Goal: Information Seeking & Learning: Check status

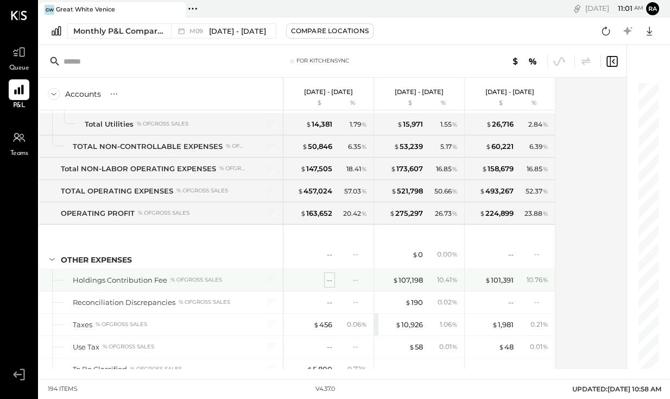
scroll to position [2926, 0]
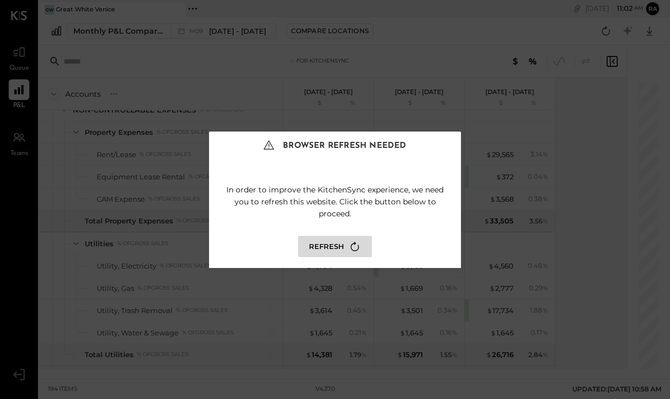
click at [348, 251] on icon at bounding box center [355, 246] width 15 height 15
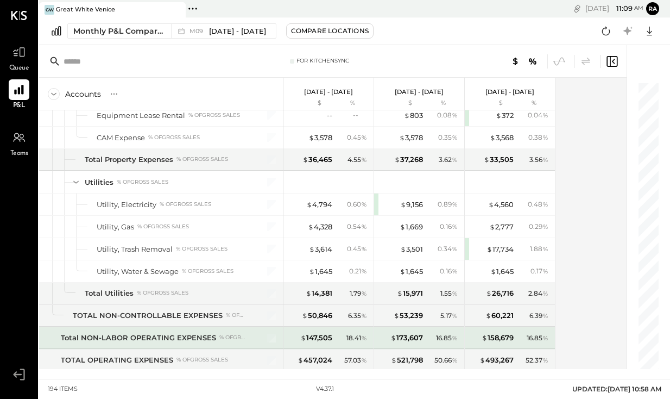
scroll to position [2982, 0]
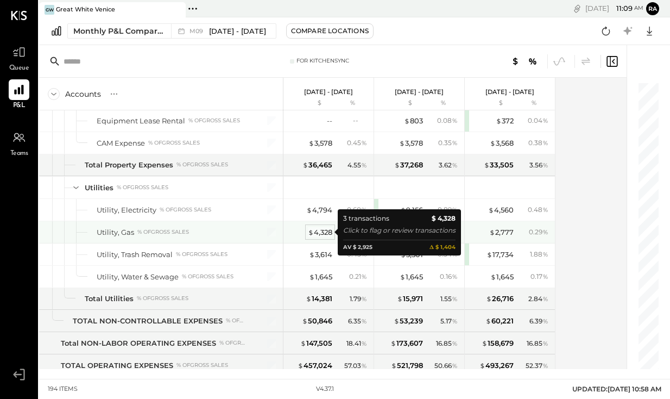
click at [322, 233] on div "$ 4,328" at bounding box center [320, 232] width 24 height 10
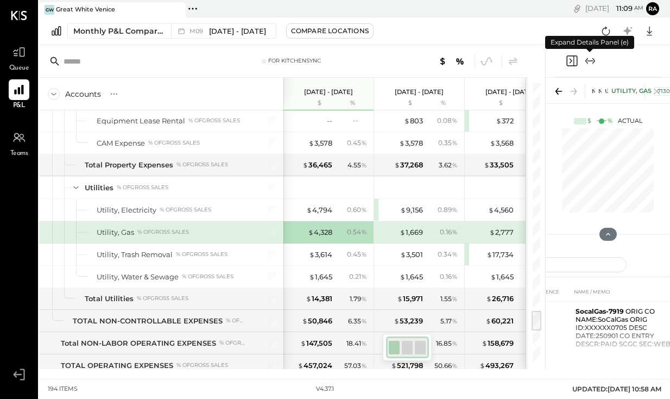
click at [594, 61] on icon "Expand panel (e)" at bounding box center [590, 60] width 13 height 13
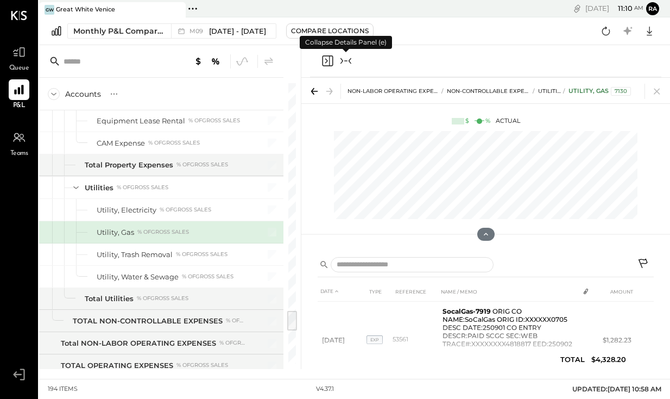
click at [645, 261] on icon at bounding box center [644, 264] width 13 height 13
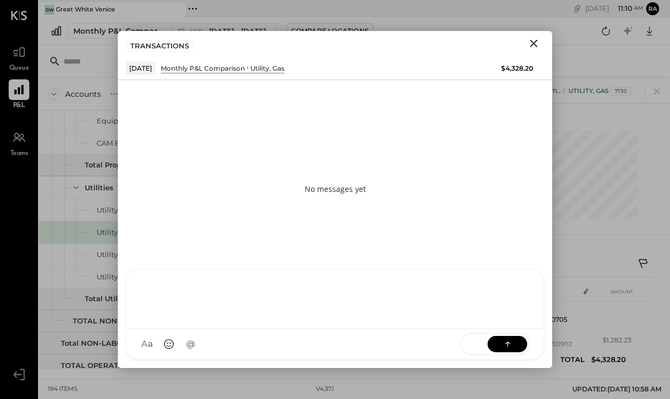
click at [463, 352] on div "MESSAGE SUGGESTION Rephrasing A a @ Use Shift + Return to send the message SEND" at bounding box center [335, 314] width 418 height 91
click at [534, 46] on icon "Close" at bounding box center [533, 43] width 13 height 13
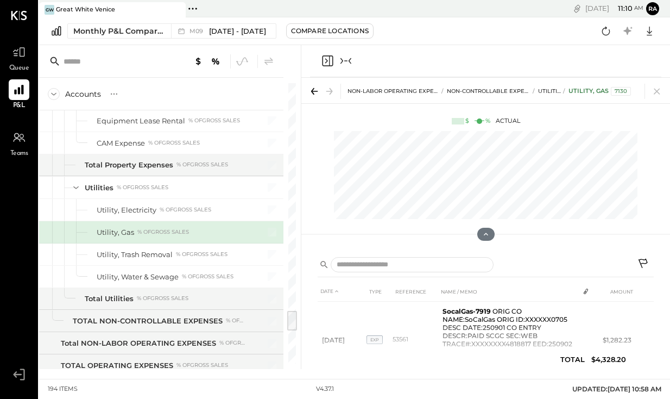
click at [344, 61] on icon "Collapse panel (e)" at bounding box center [345, 60] width 13 height 13
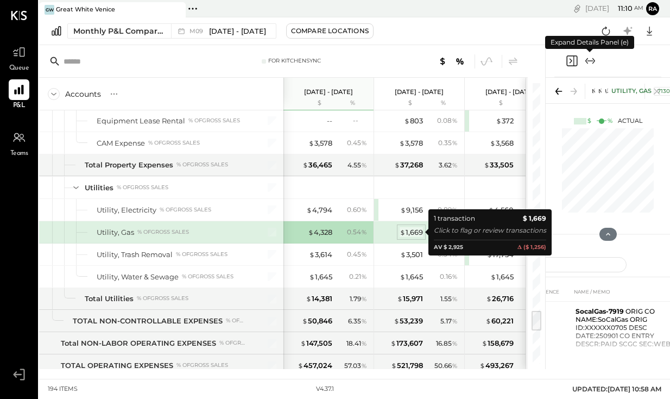
click at [414, 232] on div "$ 1,669" at bounding box center [411, 232] width 23 height 10
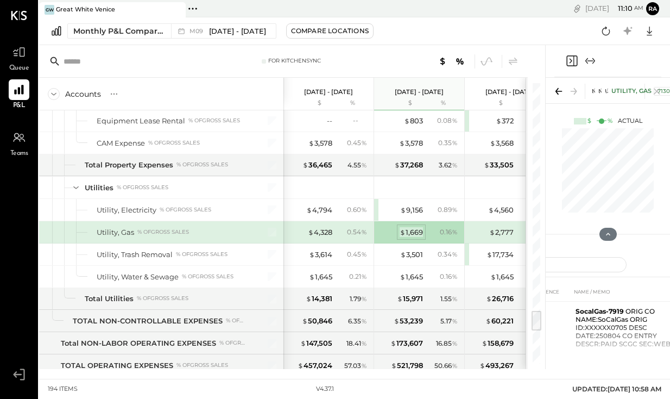
click at [415, 231] on div "$ 1,669" at bounding box center [411, 232] width 23 height 10
click at [594, 61] on icon "Expand panel (e)" at bounding box center [594, 61] width 3 height 6
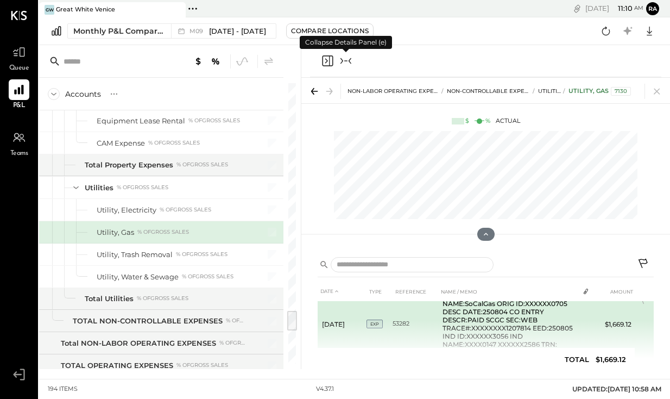
scroll to position [8, 0]
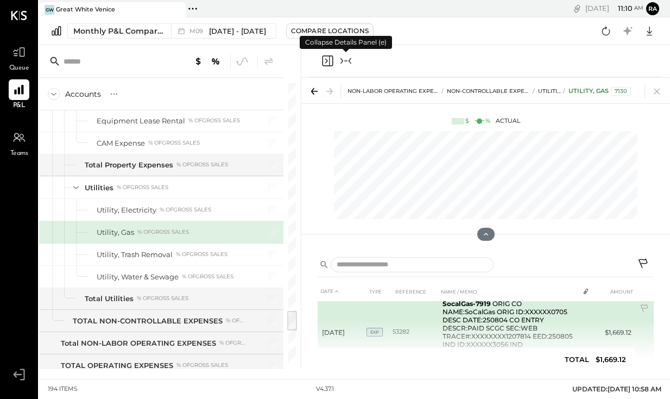
click at [401, 327] on td "53282" at bounding box center [416, 332] width 46 height 77
click at [402, 334] on td "53282" at bounding box center [416, 332] width 46 height 77
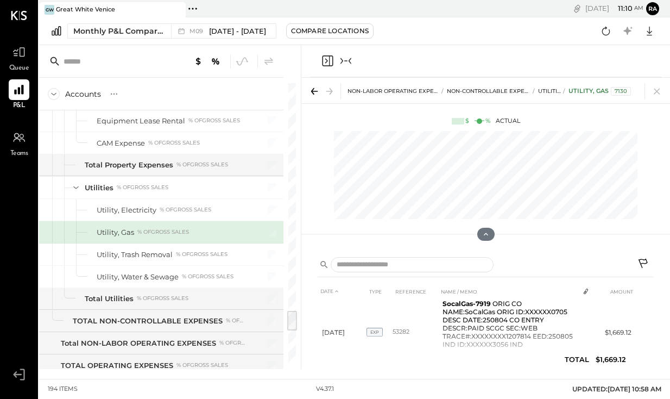
click at [312, 94] on icon at bounding box center [314, 91] width 15 height 15
click at [188, 211] on div "% of GROSS SALES" at bounding box center [186, 210] width 52 height 8
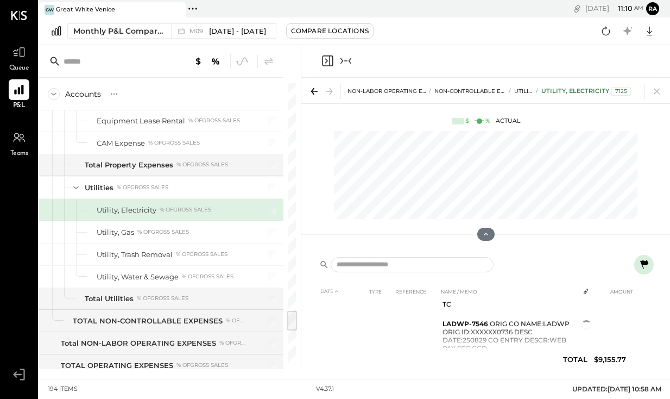
scroll to position [375, 0]
click at [347, 61] on icon "Collapse panel (e)" at bounding box center [345, 60] width 13 height 13
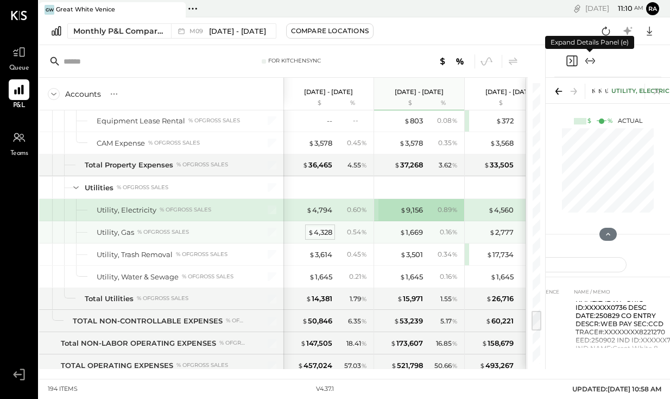
click at [320, 236] on div "$ 4,328" at bounding box center [320, 232] width 24 height 10
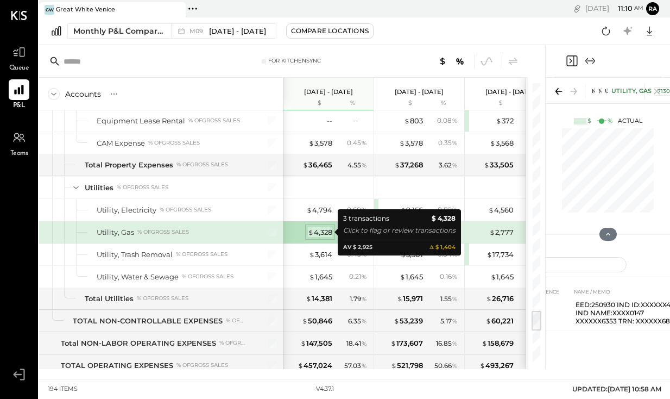
scroll to position [241, 0]
click at [320, 236] on div "$ 4,328" at bounding box center [320, 232] width 24 height 10
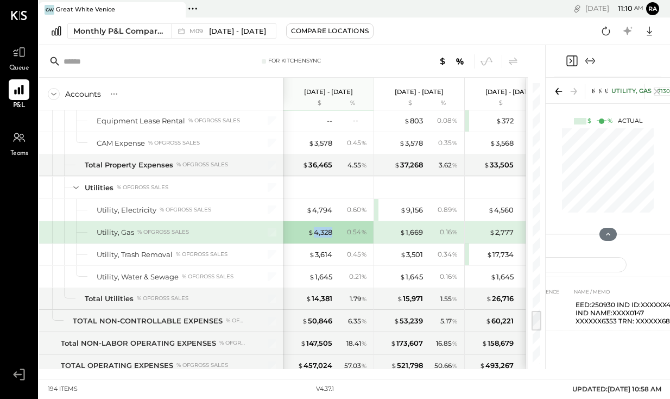
click at [590, 64] on icon "Expand panel (e)" at bounding box center [590, 60] width 13 height 13
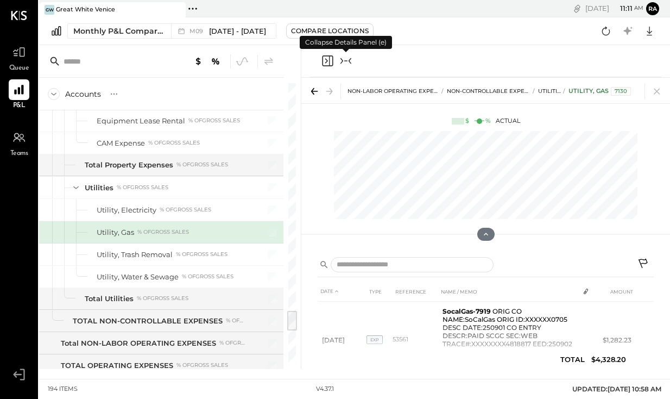
click at [645, 256] on button at bounding box center [644, 265] width 20 height 20
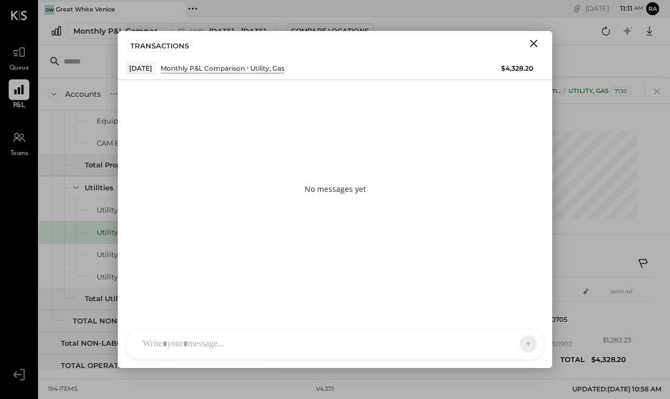
click at [407, 350] on div at bounding box center [325, 344] width 376 height 24
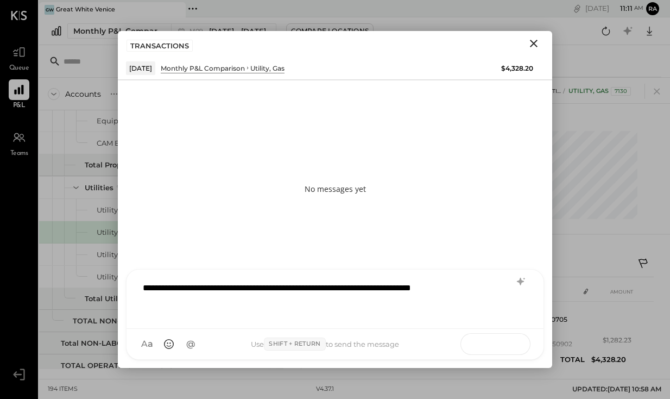
click at [502, 346] on icon at bounding box center [507, 343] width 11 height 11
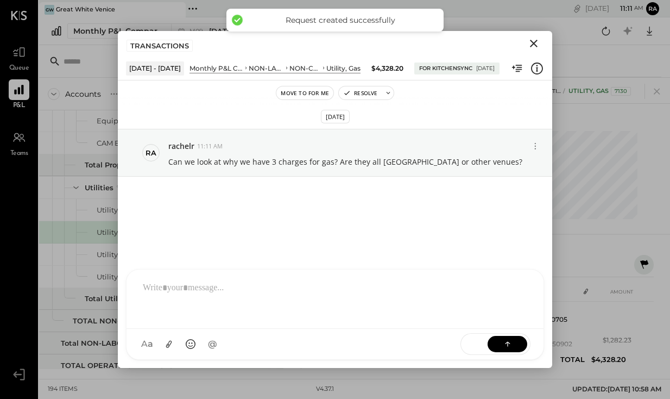
click at [532, 47] on icon "Close" at bounding box center [533, 43] width 13 height 13
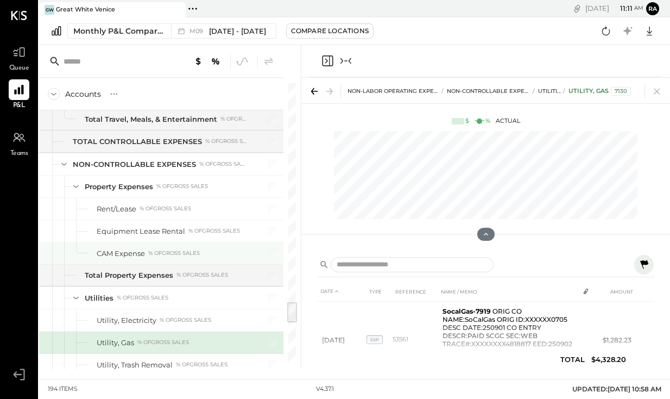
scroll to position [0, 79]
click at [311, 95] on icon at bounding box center [314, 91] width 15 height 15
click at [348, 61] on icon "Collapse panel (e)" at bounding box center [345, 60] width 13 height 13
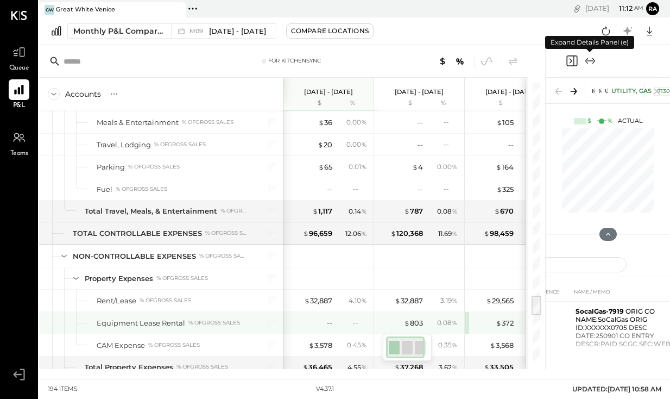
scroll to position [2778, 0]
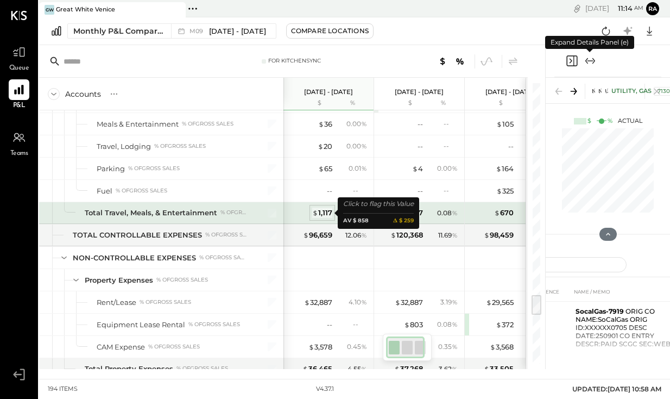
click at [324, 215] on div "$ 1,117" at bounding box center [322, 212] width 20 height 10
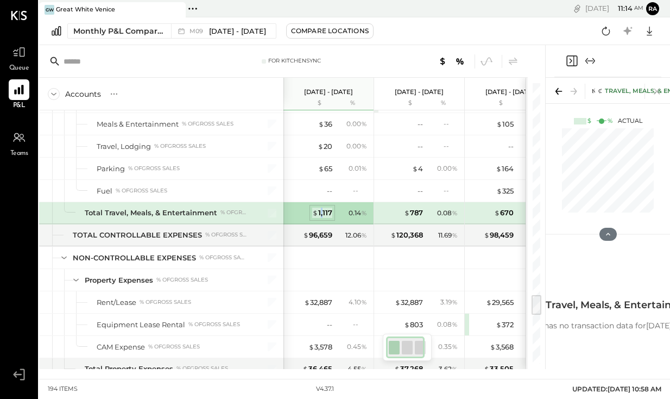
click at [322, 215] on div "$ 1,117" at bounding box center [322, 212] width 20 height 10
click at [590, 58] on icon "Expand panel (e)" at bounding box center [590, 60] width 13 height 13
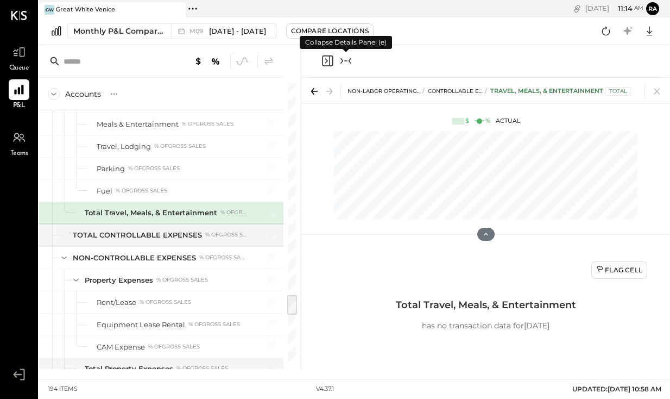
click at [314, 91] on icon at bounding box center [315, 91] width 7 height 1
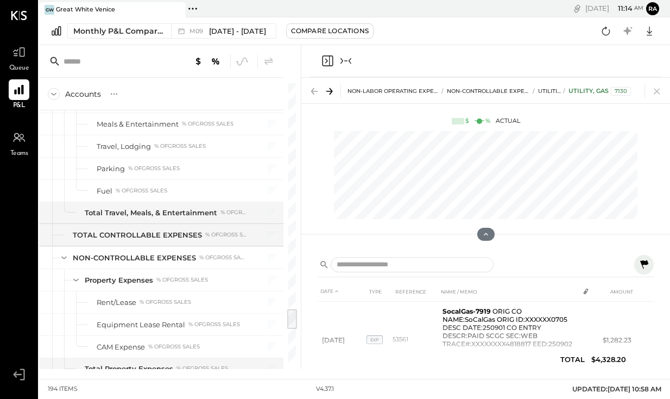
scroll to position [2963, 0]
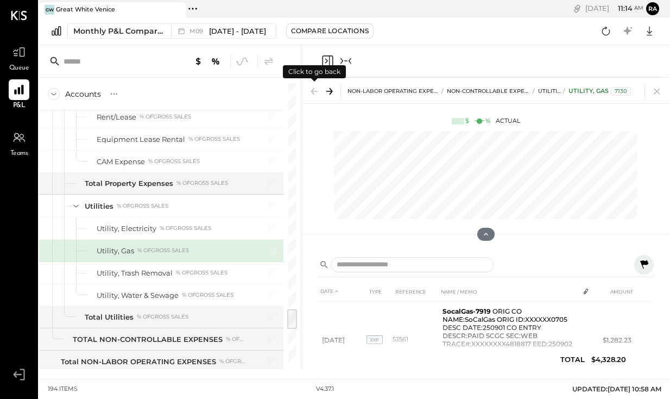
click at [347, 64] on icon "Collapse panel (e)" at bounding box center [345, 60] width 13 height 13
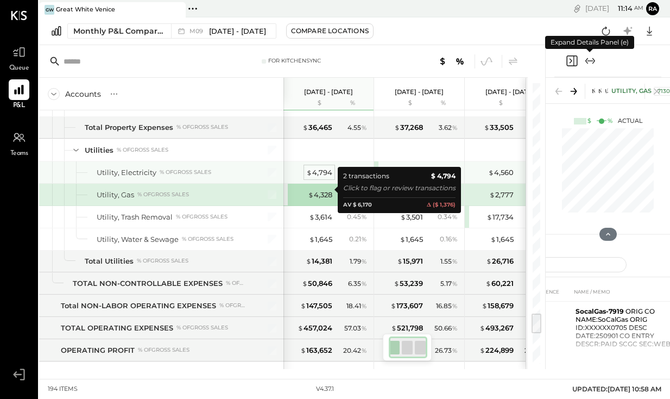
scroll to position [3019, 0]
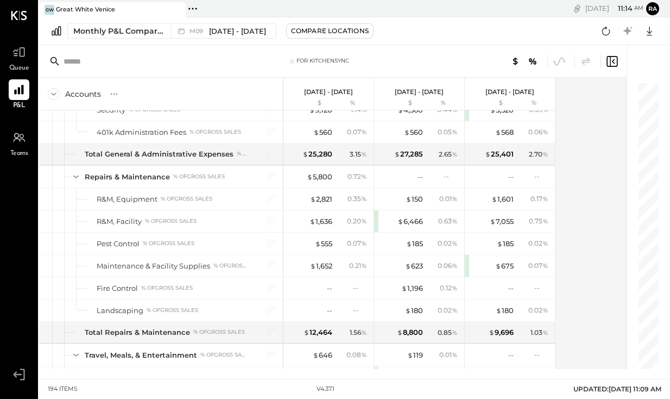
scroll to position [2681, 0]
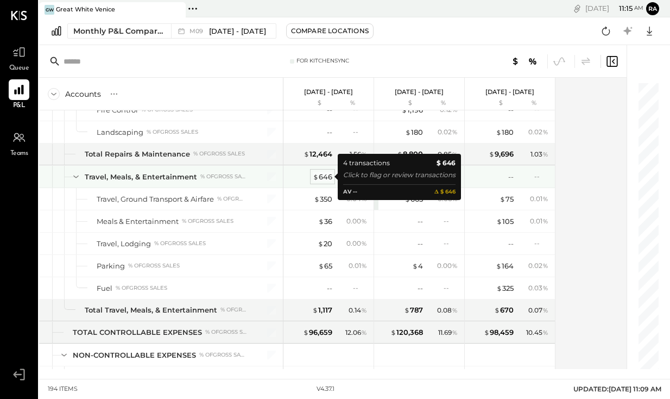
click at [327, 175] on div "$ 646" at bounding box center [323, 177] width 20 height 10
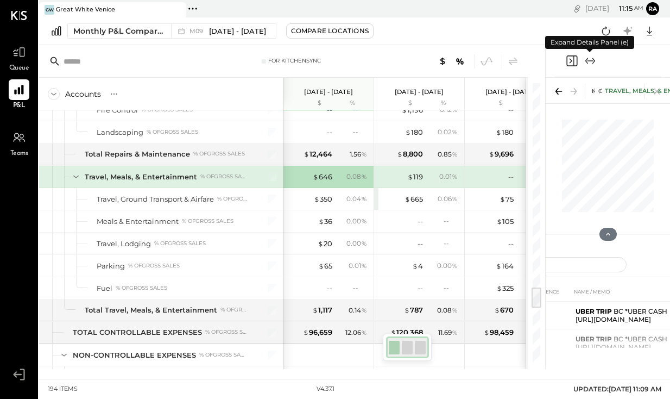
click at [587, 66] on icon "Expand panel (e)" at bounding box center [590, 60] width 13 height 13
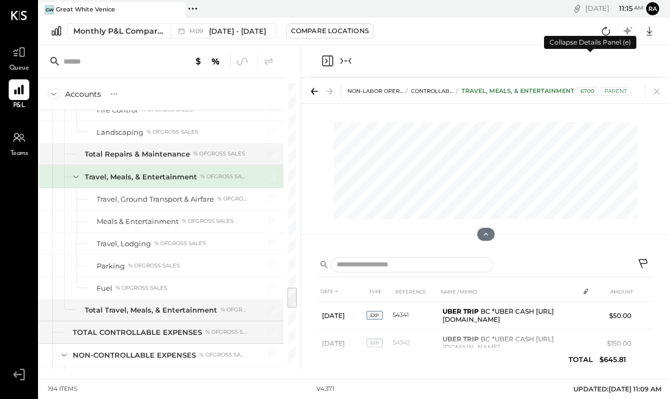
click at [315, 87] on icon at bounding box center [314, 91] width 15 height 15
click at [344, 61] on icon "Collapse panel (e)" at bounding box center [345, 60] width 13 height 13
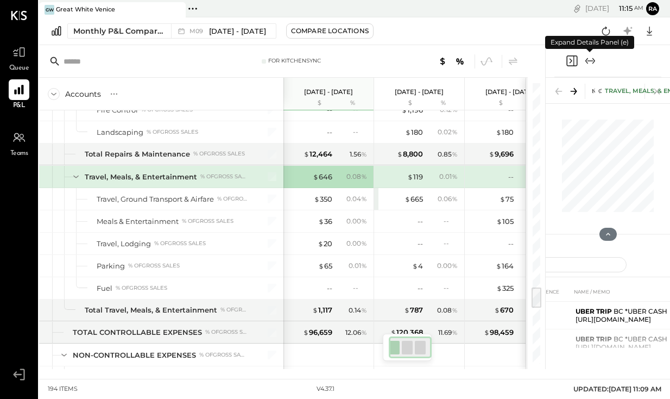
click at [75, 175] on icon at bounding box center [76, 177] width 12 height 12
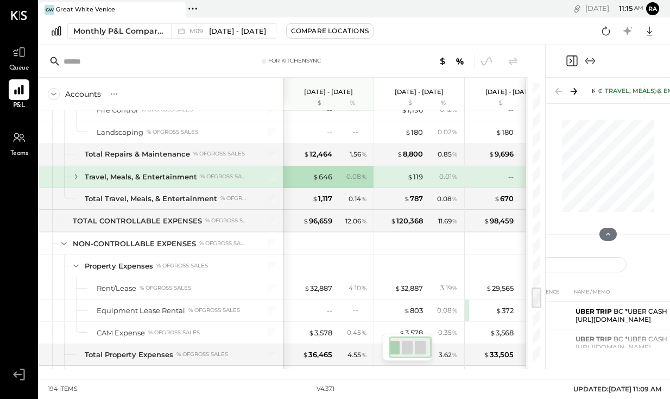
click at [76, 175] on icon at bounding box center [76, 176] width 3 height 5
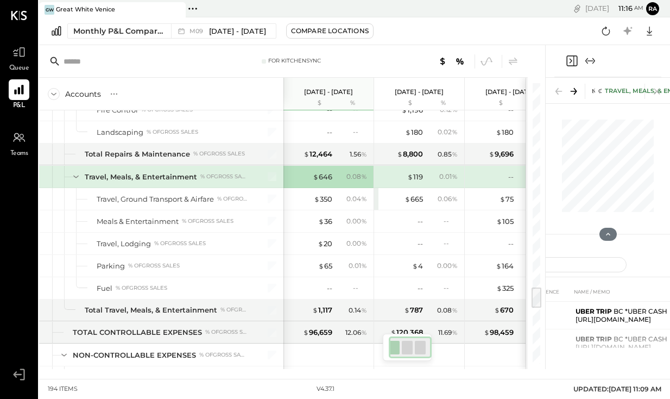
click at [589, 67] on icon "Expand panel (e)" at bounding box center [590, 60] width 13 height 13
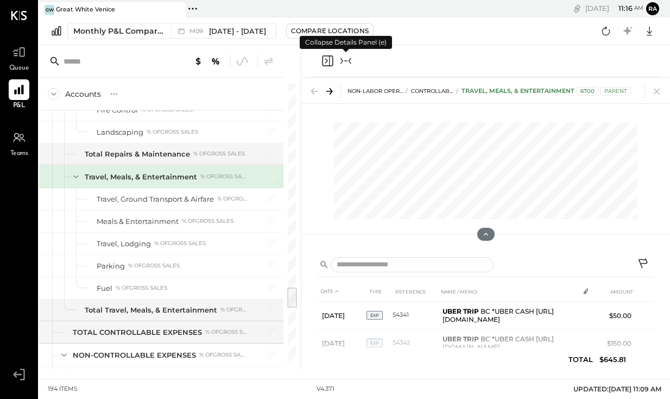
click at [638, 261] on icon at bounding box center [644, 264] width 13 height 13
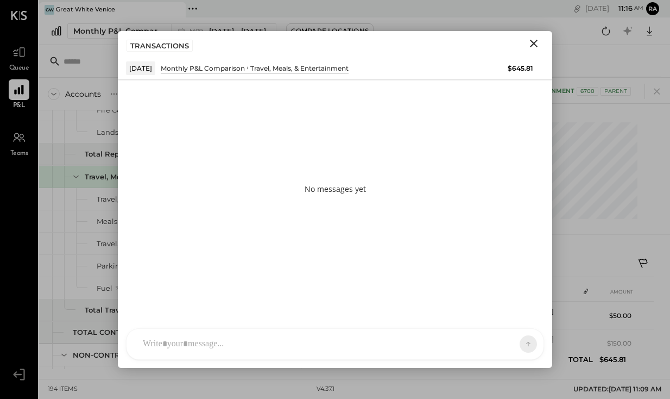
click at [465, 342] on div at bounding box center [325, 344] width 376 height 24
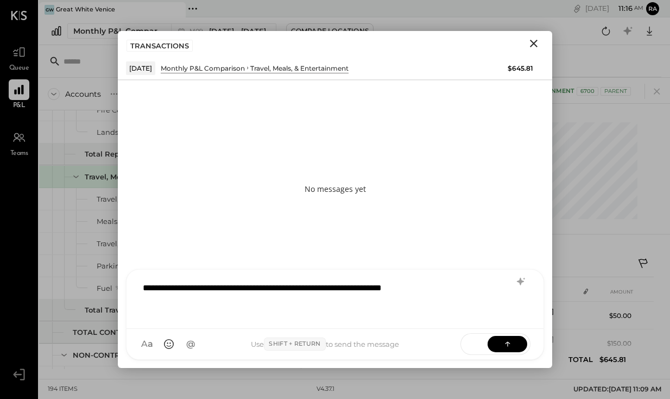
click at [514, 354] on div "SEND" at bounding box center [496, 344] width 70 height 22
click at [487, 291] on div "**********" at bounding box center [334, 297] width 395 height 43
click at [507, 346] on icon at bounding box center [507, 343] width 11 height 11
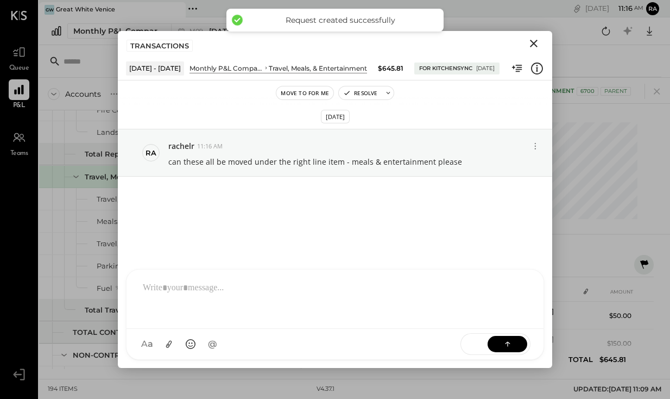
click at [349, 48] on div "TRANSACTIONS" at bounding box center [335, 43] width 434 height 25
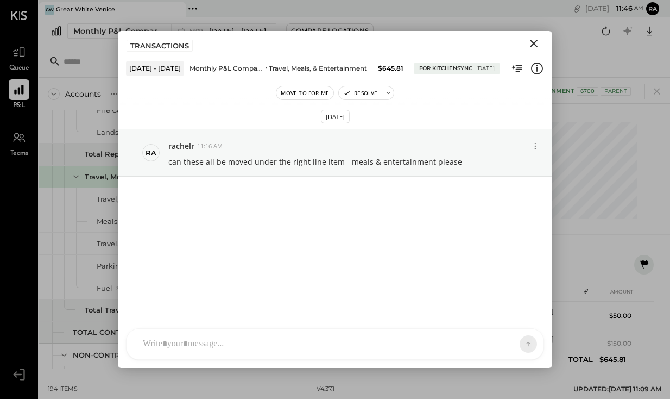
click at [534, 47] on icon "Close" at bounding box center [533, 43] width 13 height 13
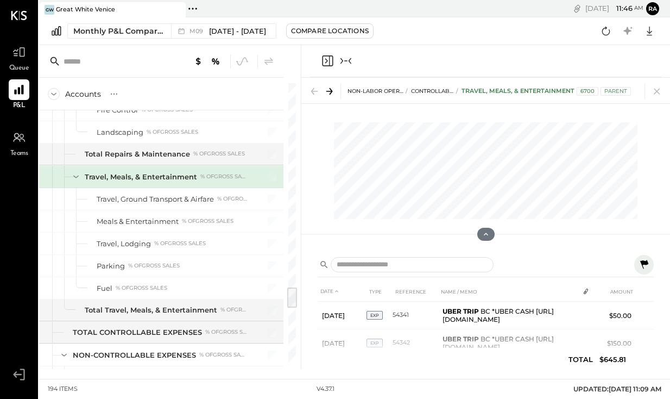
click at [349, 62] on icon "Collapse panel (e)" at bounding box center [345, 60] width 13 height 13
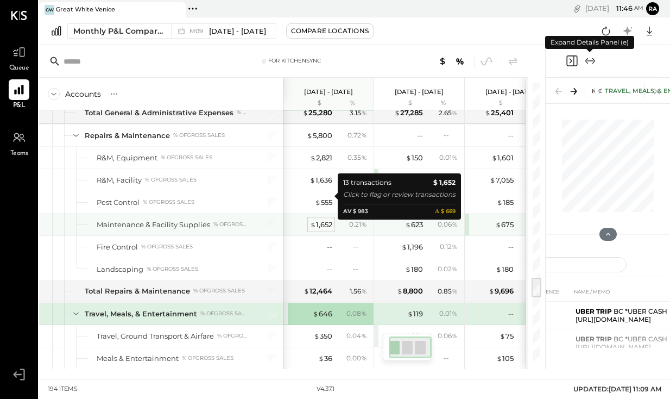
scroll to position [2543, 0]
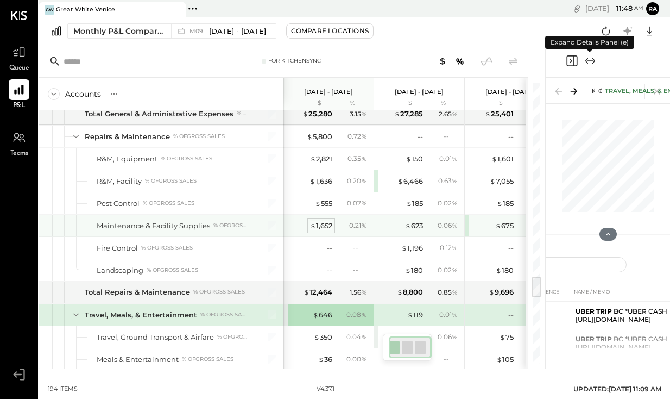
click at [324, 227] on div "$ 1,652" at bounding box center [321, 225] width 22 height 10
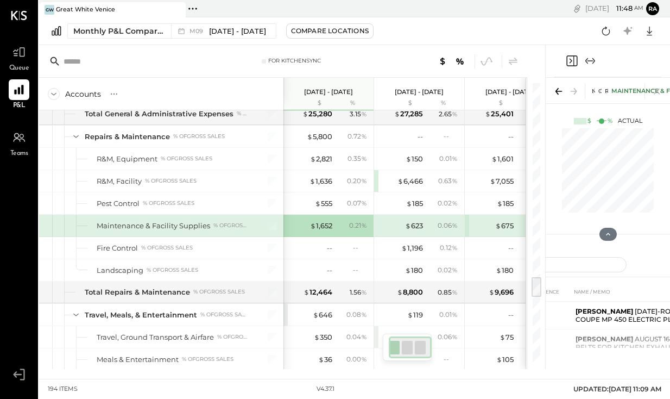
click at [589, 59] on icon "Expand panel (e)" at bounding box center [590, 60] width 13 height 13
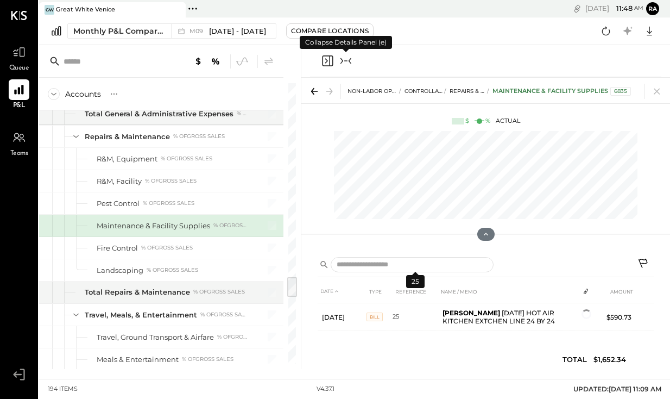
scroll to position [355, 0]
click at [346, 58] on icon "Collapse panel (e)" at bounding box center [345, 60] width 13 height 13
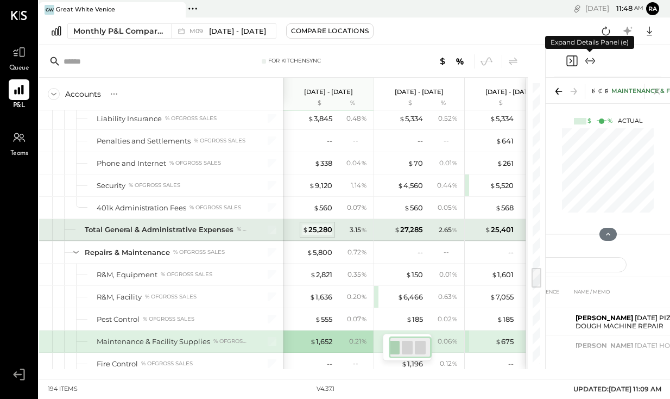
scroll to position [2401, 0]
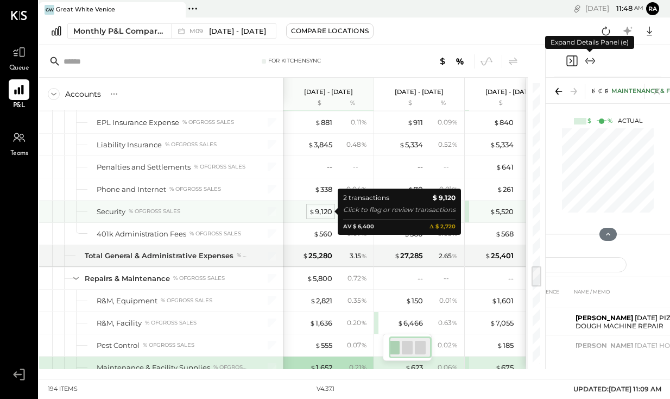
click at [324, 215] on div "$ 9,120" at bounding box center [320, 211] width 23 height 10
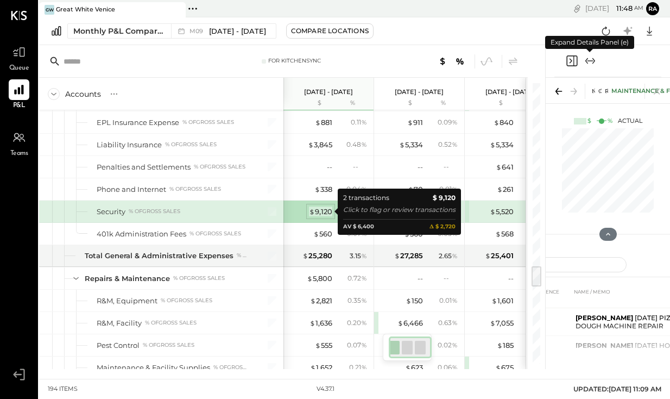
scroll to position [26, 0]
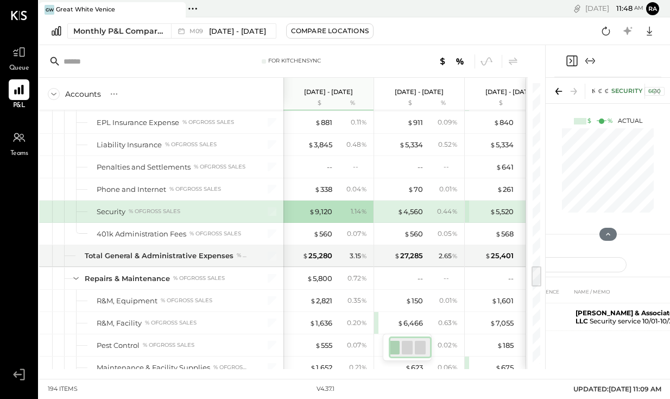
click at [590, 63] on icon "Expand panel (e)" at bounding box center [590, 60] width 13 height 13
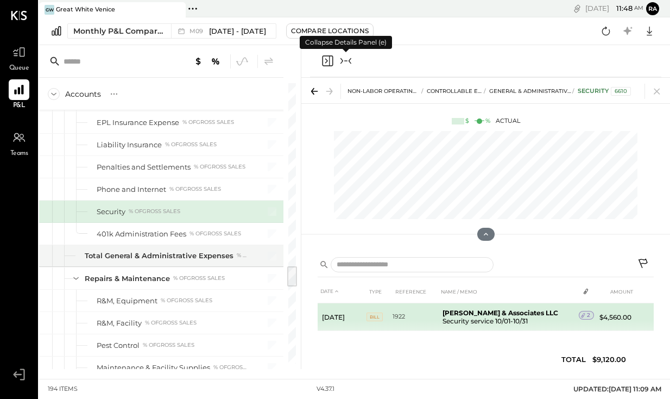
scroll to position [26, 0]
click at [644, 311] on icon at bounding box center [645, 313] width 11 height 11
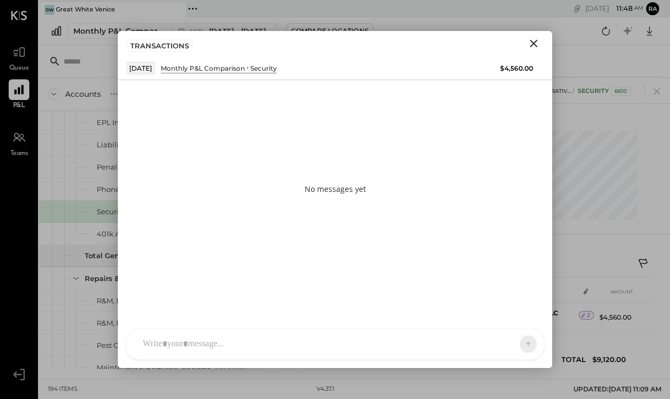
click at [435, 339] on div at bounding box center [325, 344] width 376 height 24
drag, startPoint x: 520, startPoint y: 387, endPoint x: 508, endPoint y: 348, distance: 41.0
click at [508, 348] on icon at bounding box center [507, 343] width 11 height 11
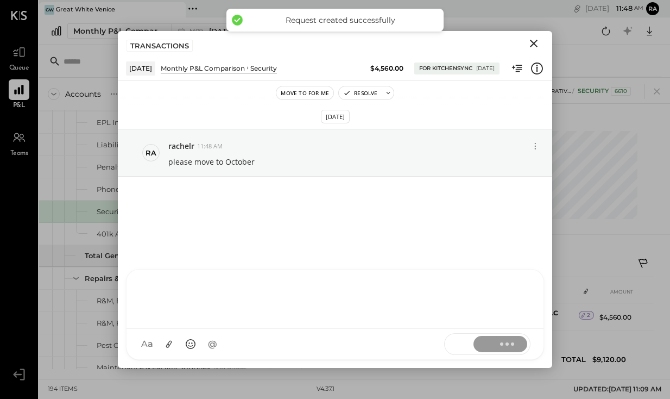
click at [534, 47] on icon "Close" at bounding box center [533, 43] width 13 height 13
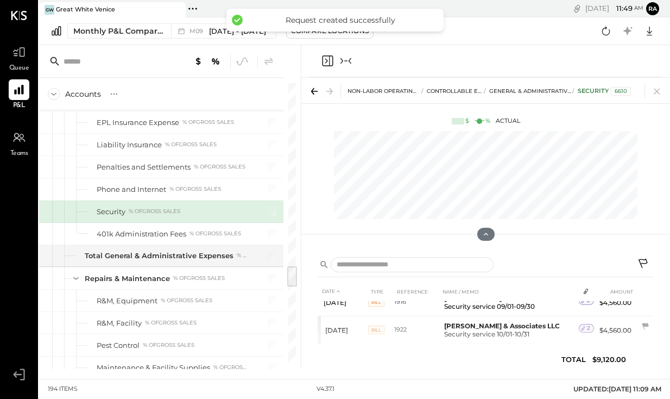
scroll to position [0, 0]
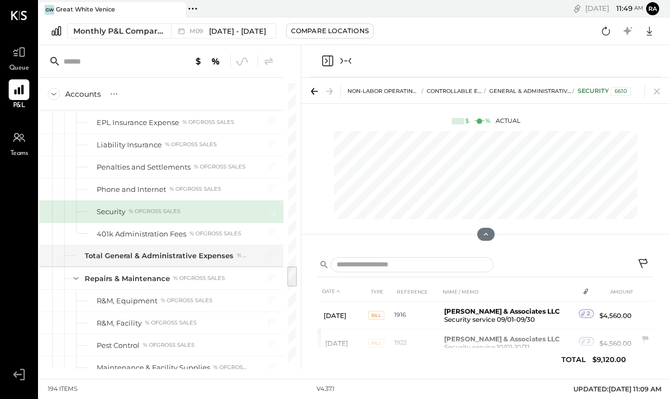
click at [644, 262] on icon at bounding box center [644, 264] width 13 height 13
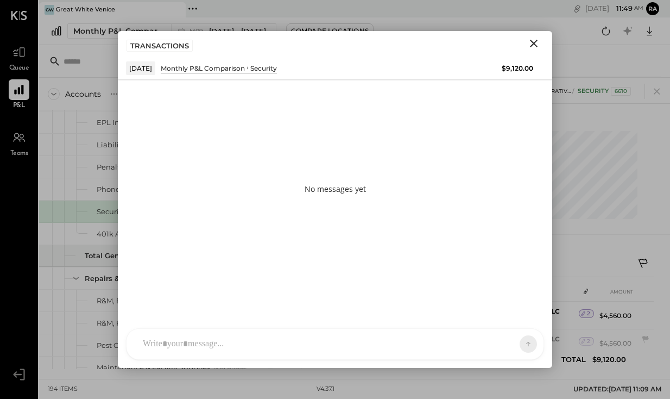
drag, startPoint x: 404, startPoint y: 154, endPoint x: 494, endPoint y: 153, distance: 90.2
click at [496, 153] on div "No messages yet" at bounding box center [335, 188] width 434 height 217
click at [531, 49] on icon "Close" at bounding box center [533, 43] width 13 height 13
